Goal: Navigation & Orientation: Find specific page/section

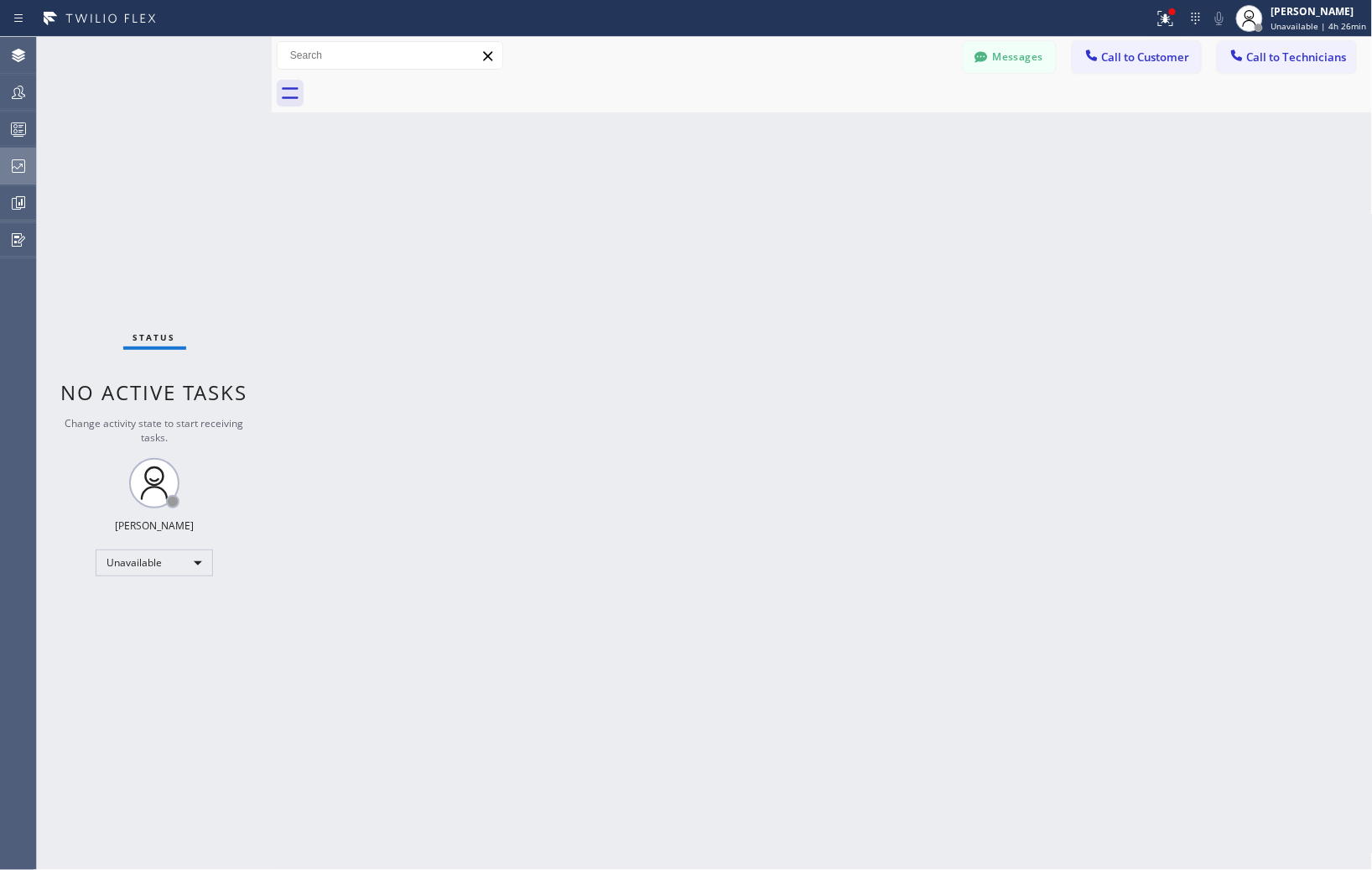
click at [10, 172] on icon at bounding box center [18, 165] width 20 height 20
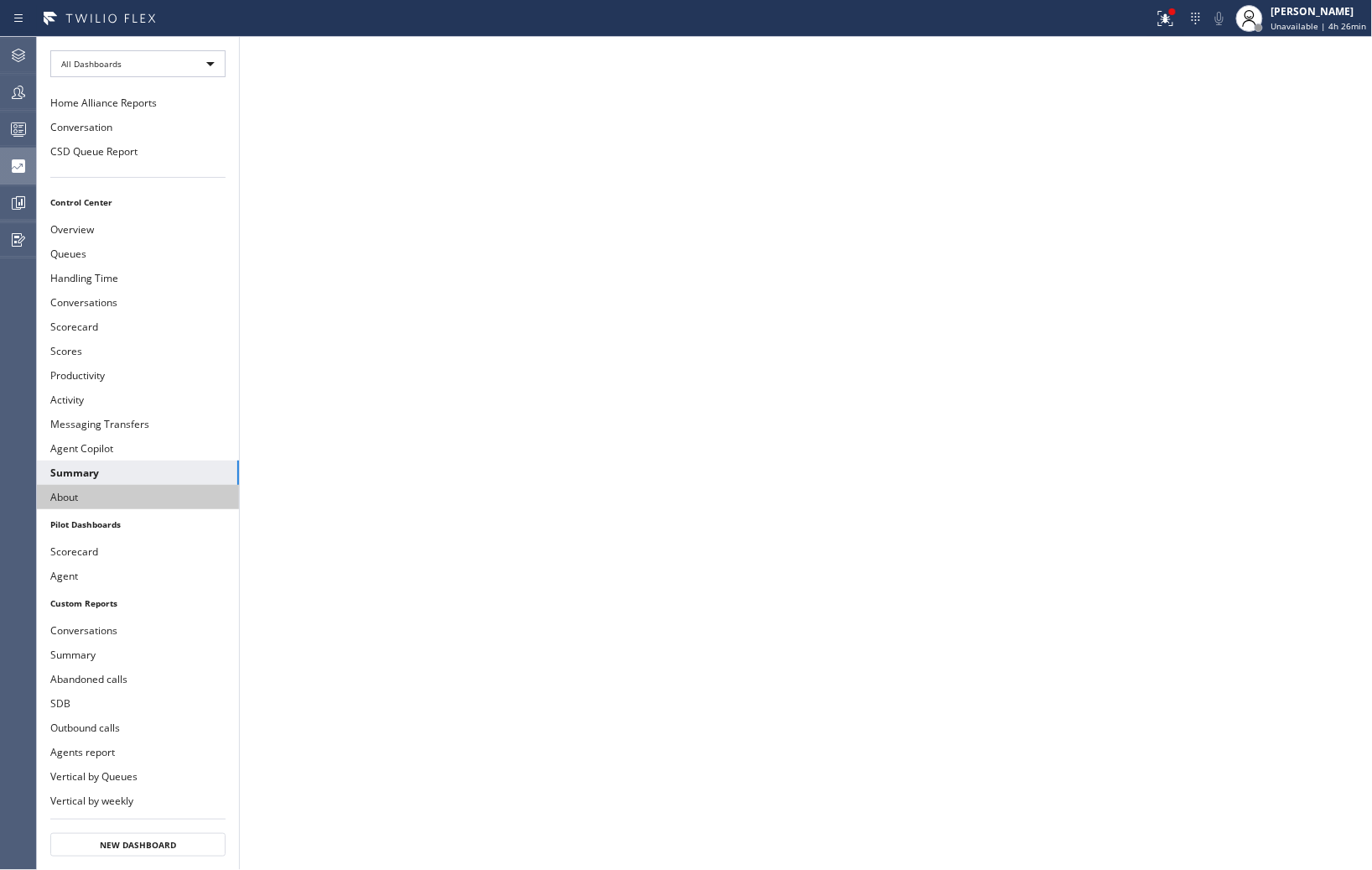
click at [104, 485] on button "About" at bounding box center [137, 497] width 202 height 25
click at [85, 467] on button "Summary" at bounding box center [137, 473] width 202 height 25
